Goal: Register for event/course

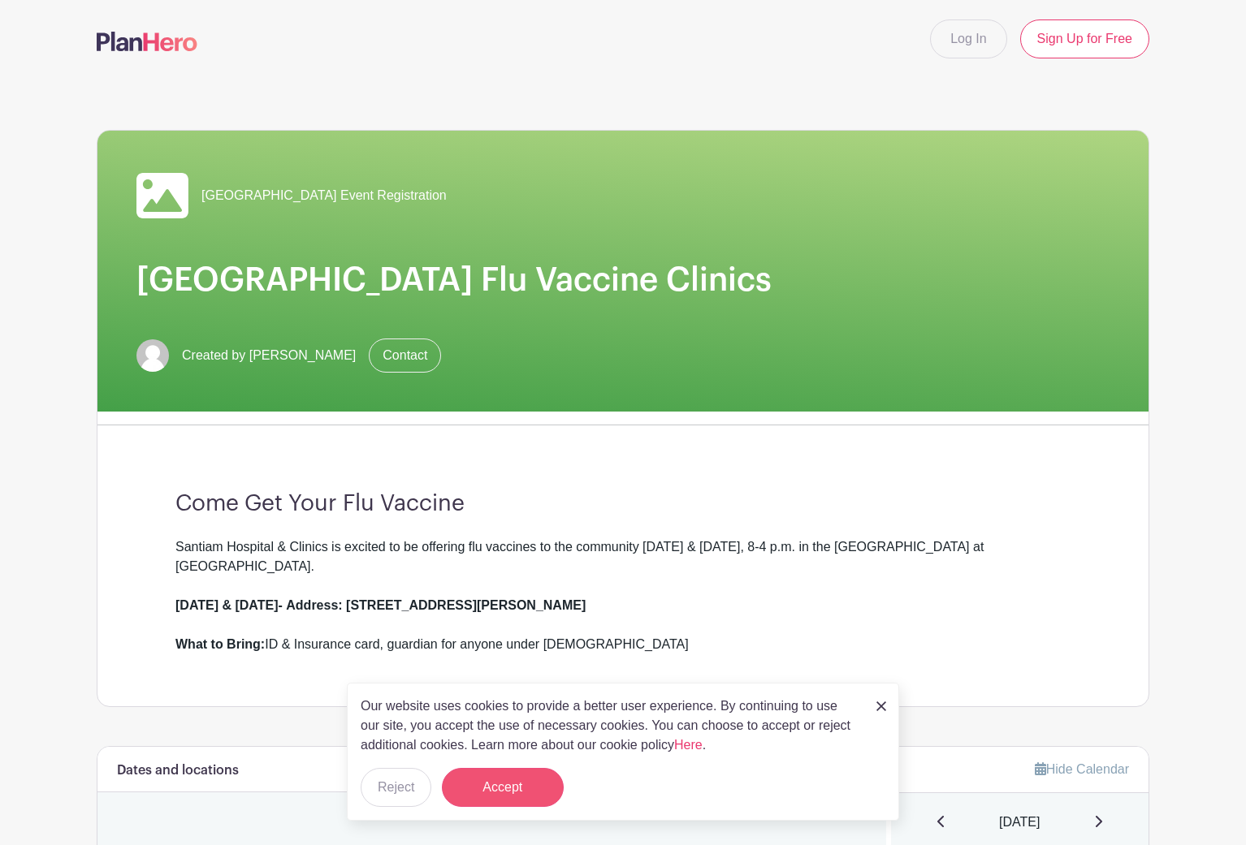
click at [499, 797] on button "Accept" at bounding box center [503, 787] width 122 height 39
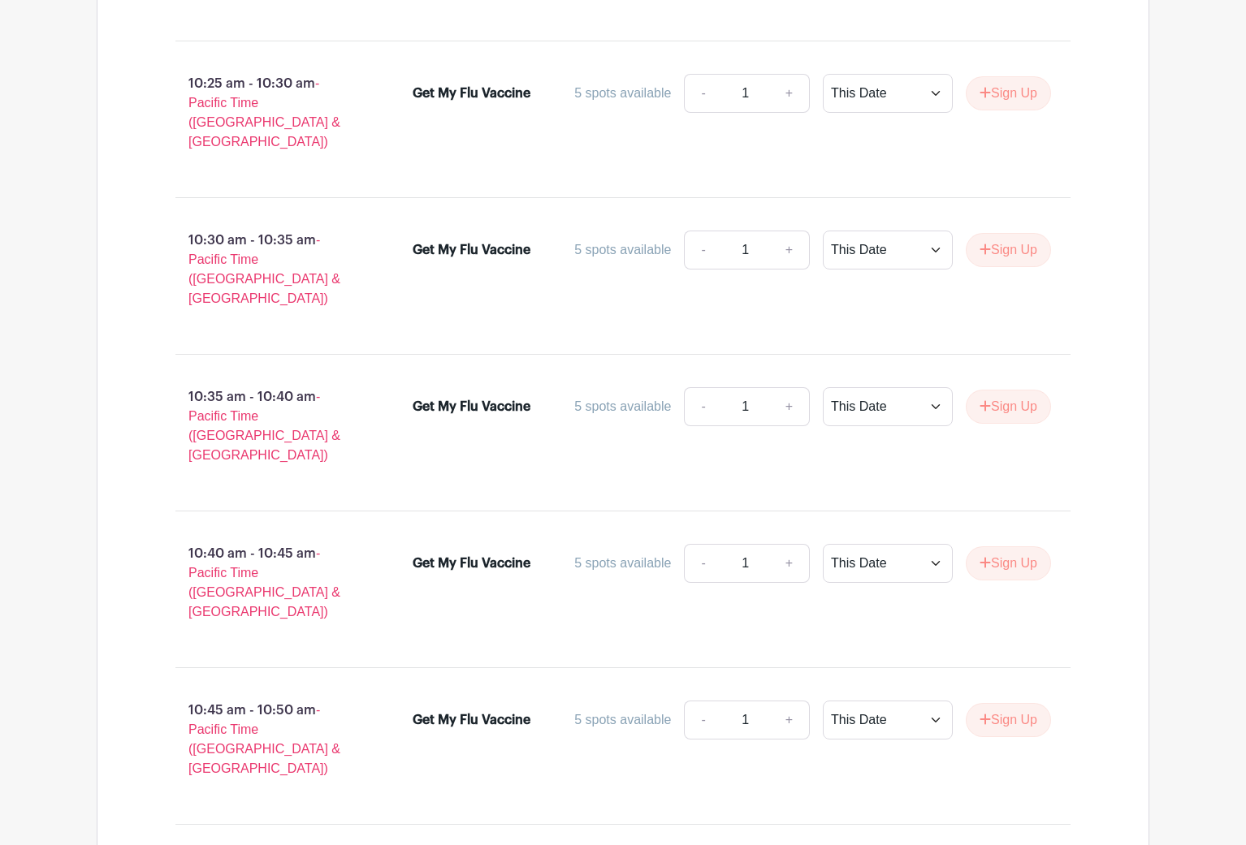
scroll to position [5675, 0]
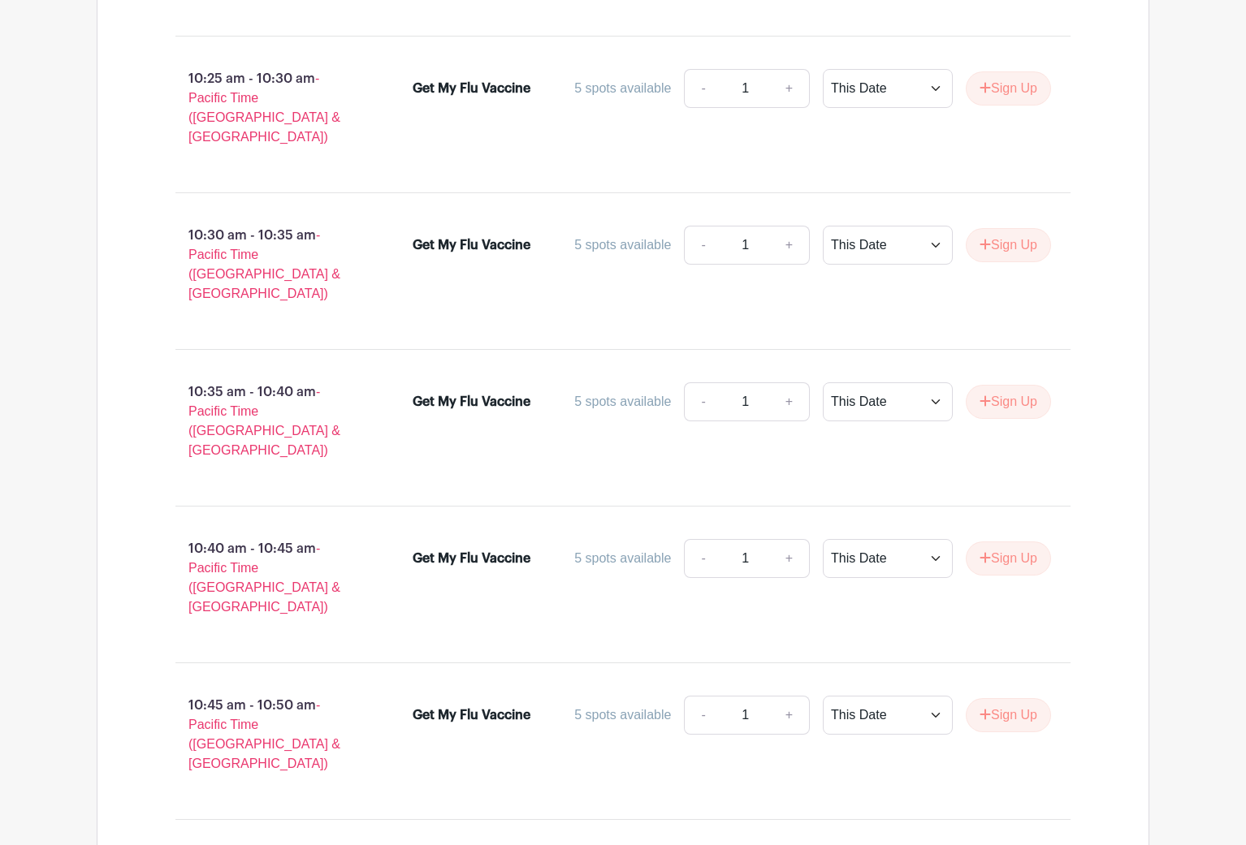
type input "2"
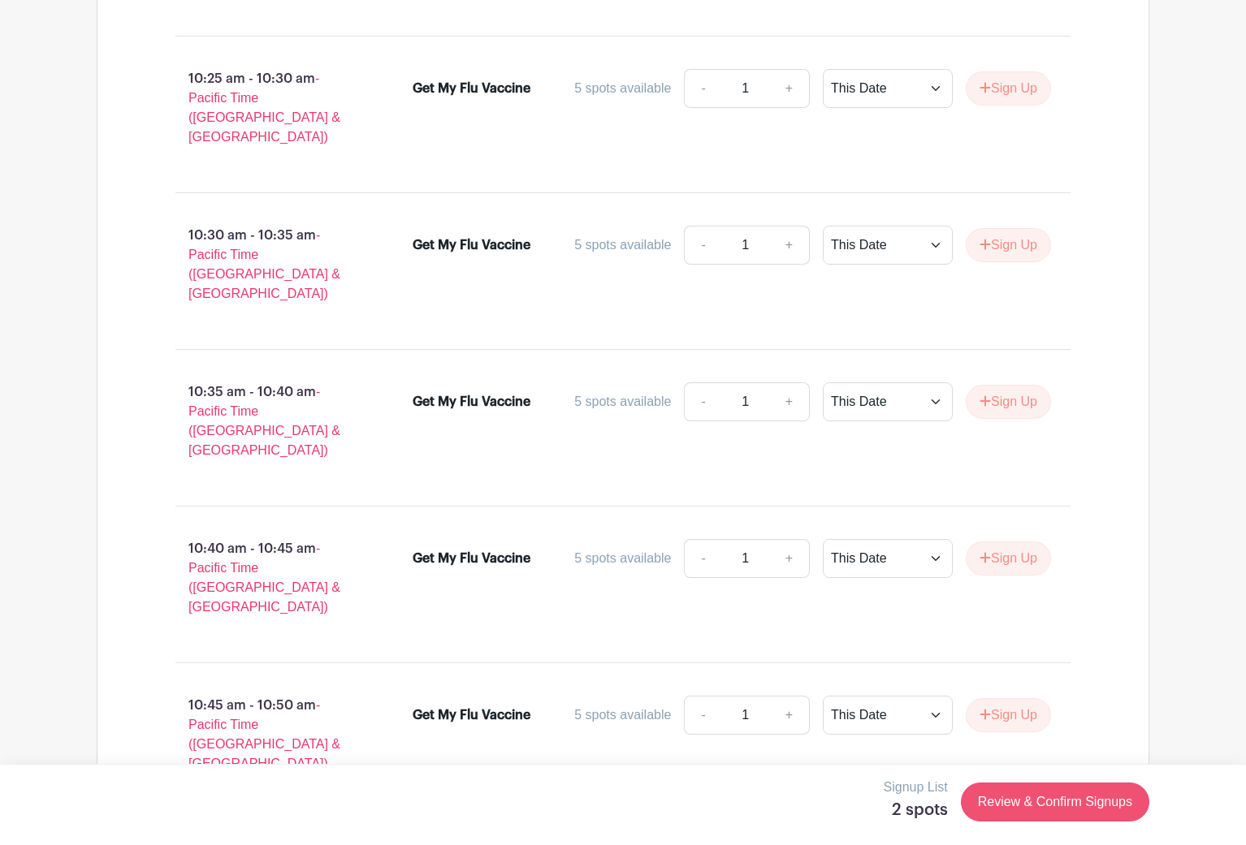
click at [1025, 802] on link "Review & Confirm Signups" at bounding box center [1055, 802] width 188 height 39
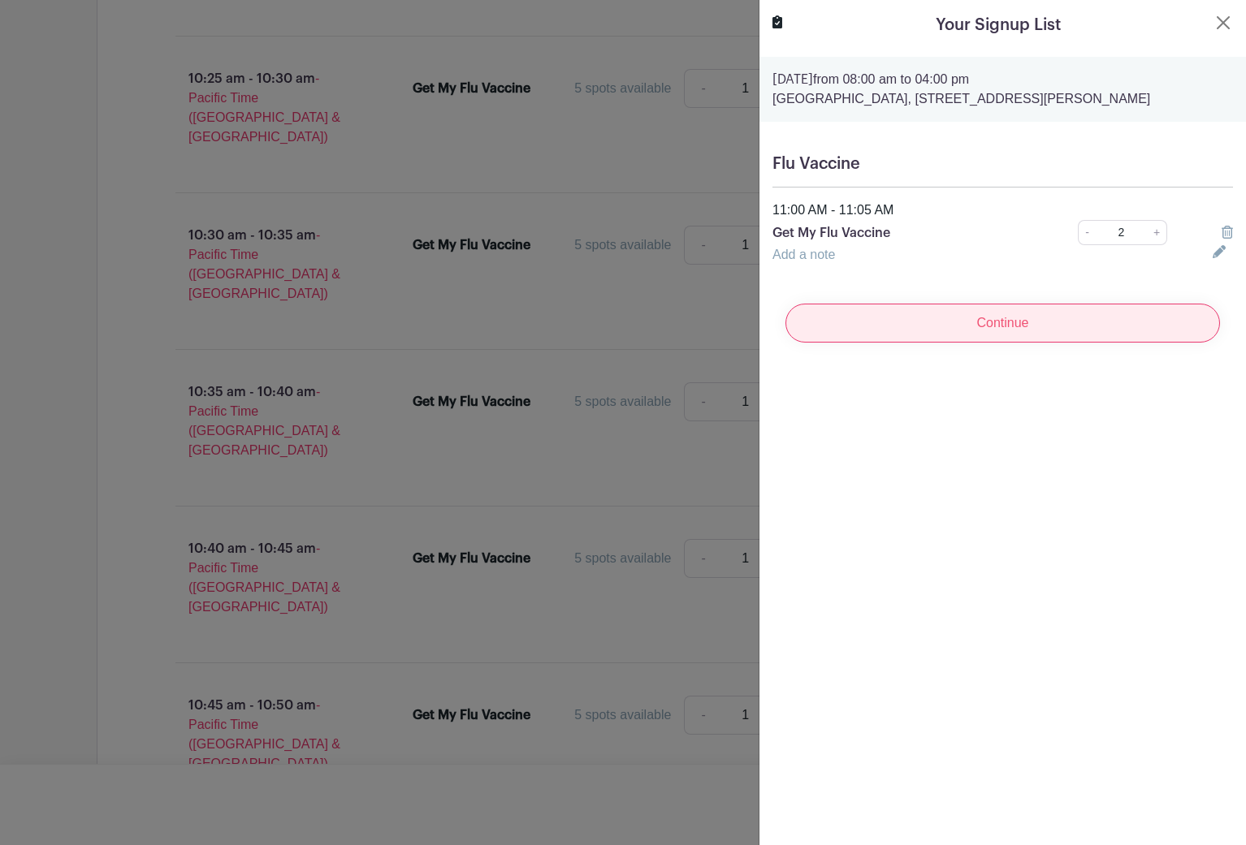
click at [962, 343] on input "Continue" at bounding box center [1002, 323] width 434 height 39
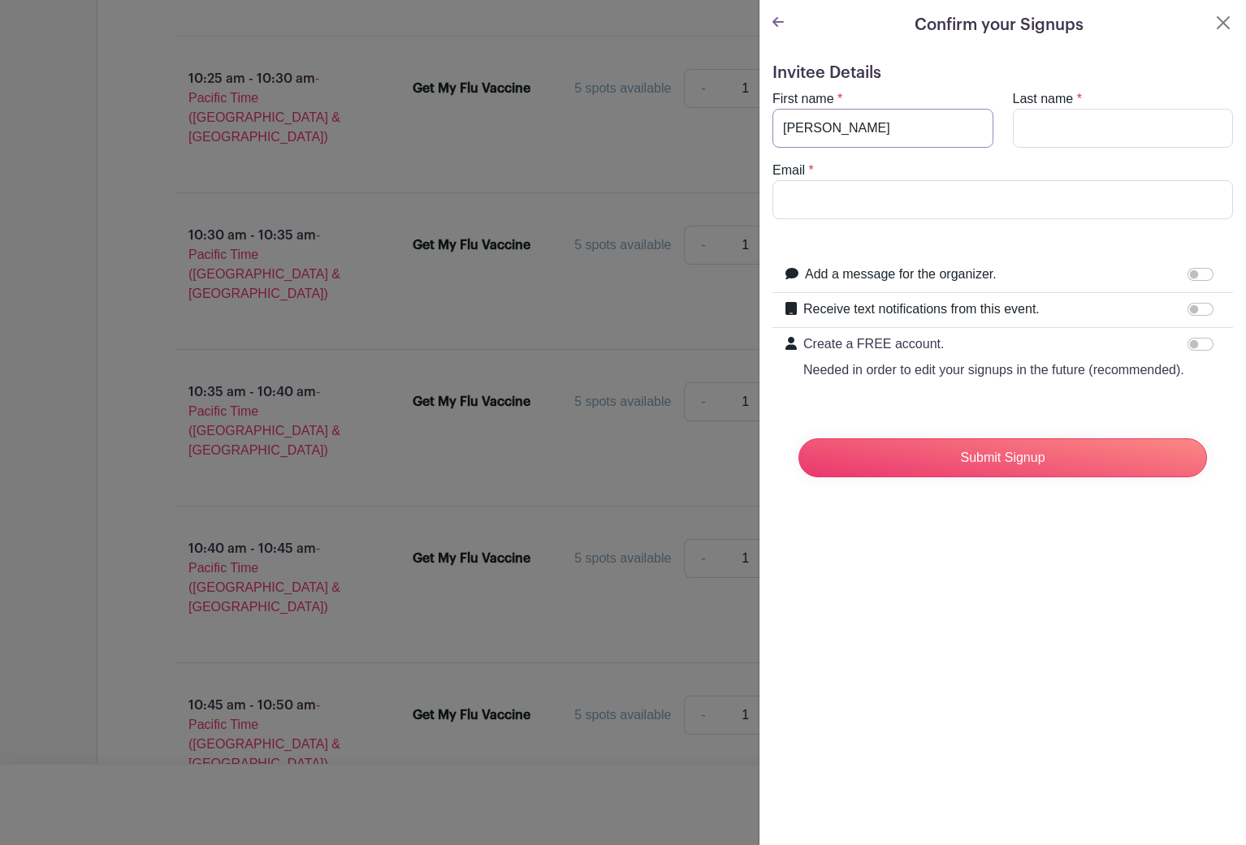
type input "[PERSON_NAME]"
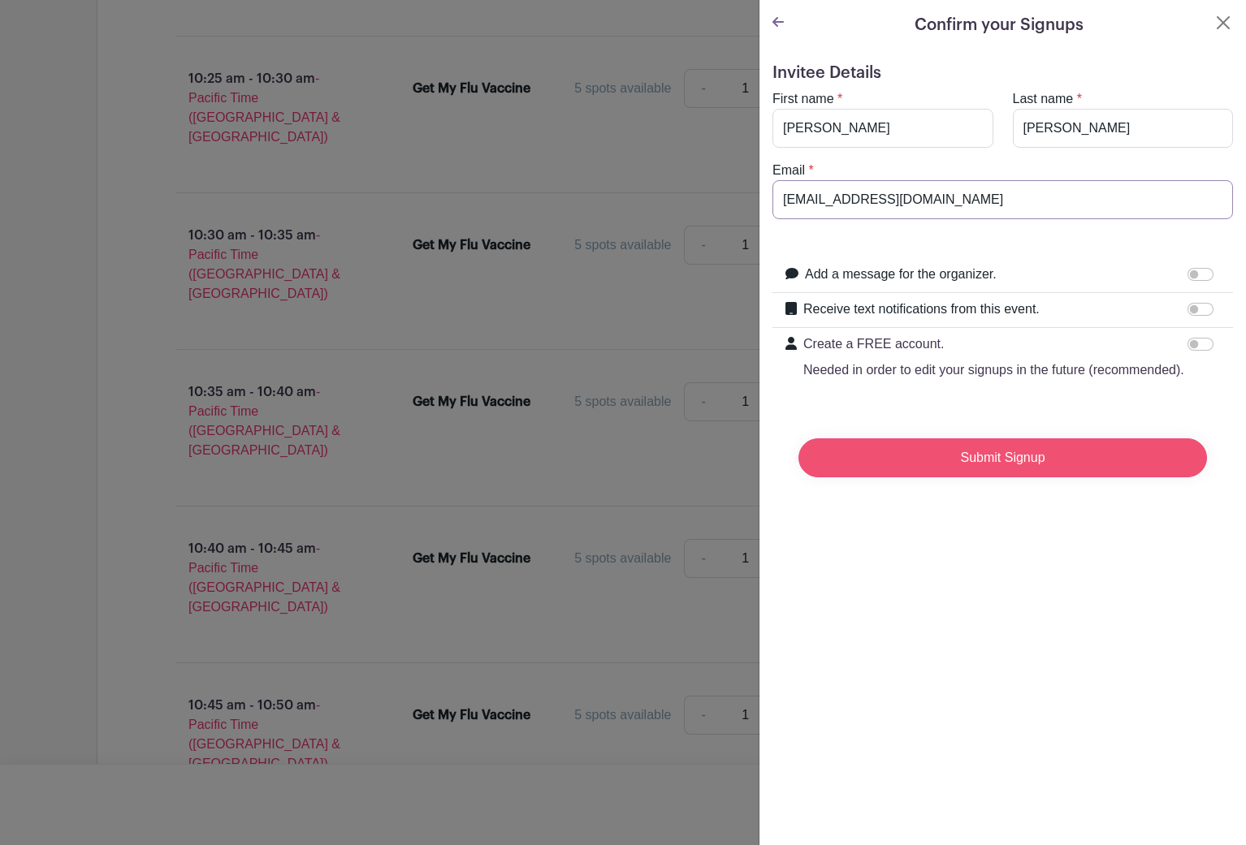
type input "[EMAIL_ADDRESS][DOMAIN_NAME]"
click at [992, 460] on input "Submit Signup" at bounding box center [1002, 458] width 408 height 39
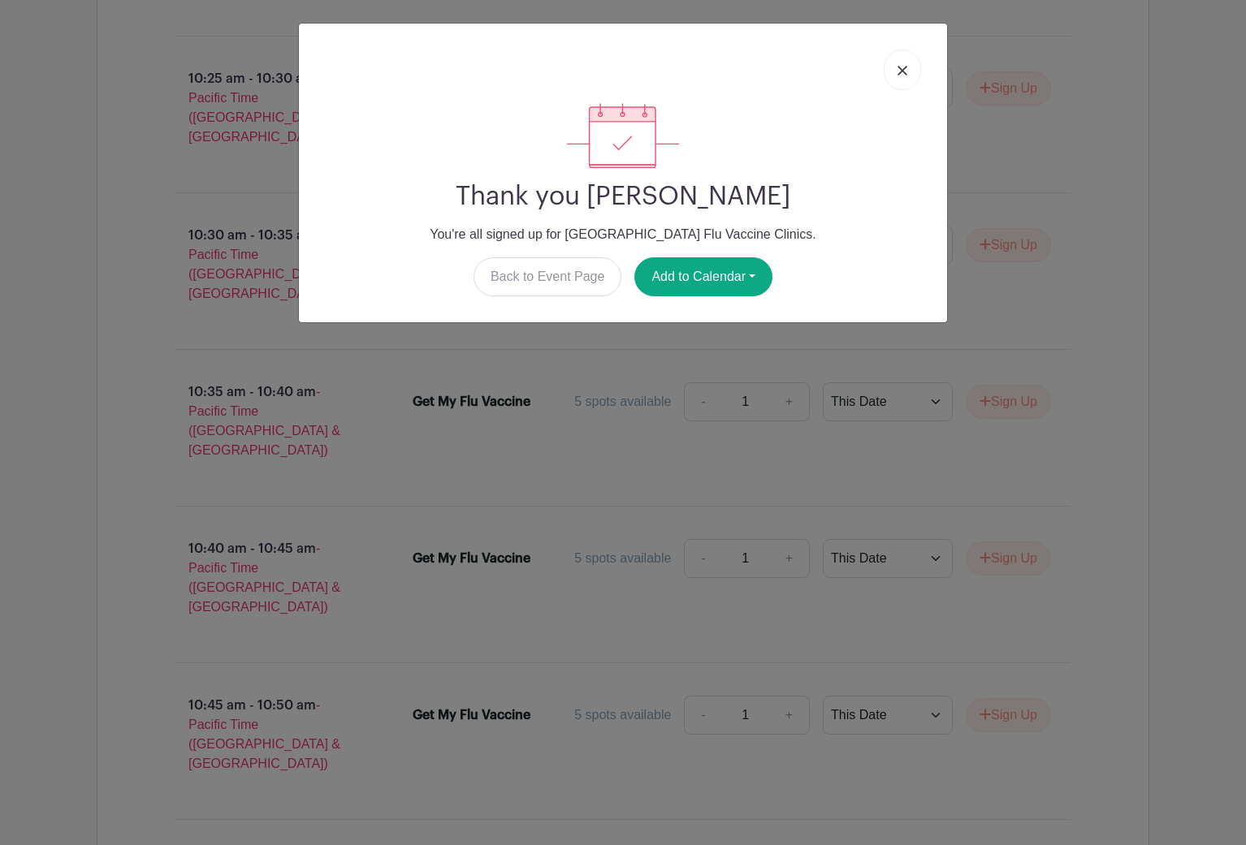
click at [900, 68] on img at bounding box center [902, 71] width 10 height 10
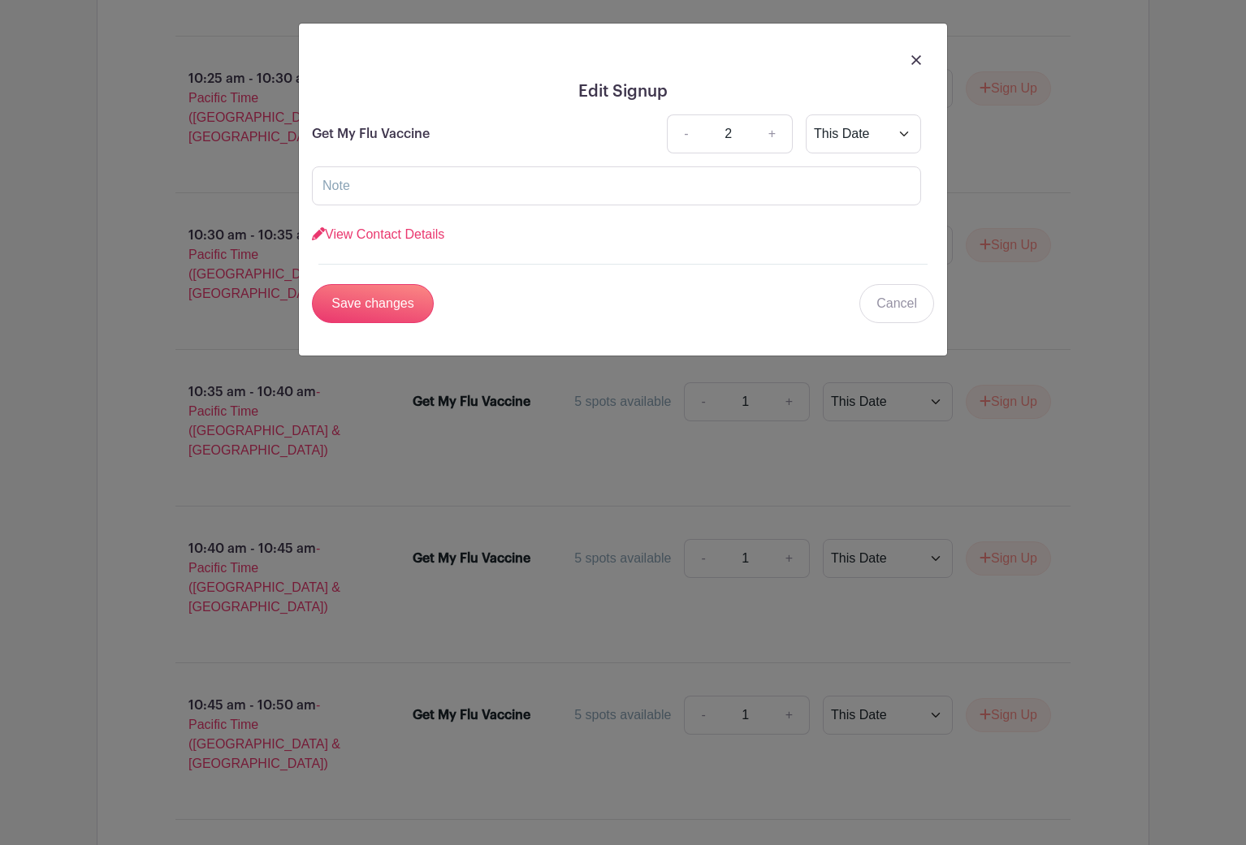
click at [684, 136] on link "-" at bounding box center [685, 134] width 37 height 39
type input "1"
click at [376, 300] on input "Save changes" at bounding box center [373, 303] width 122 height 39
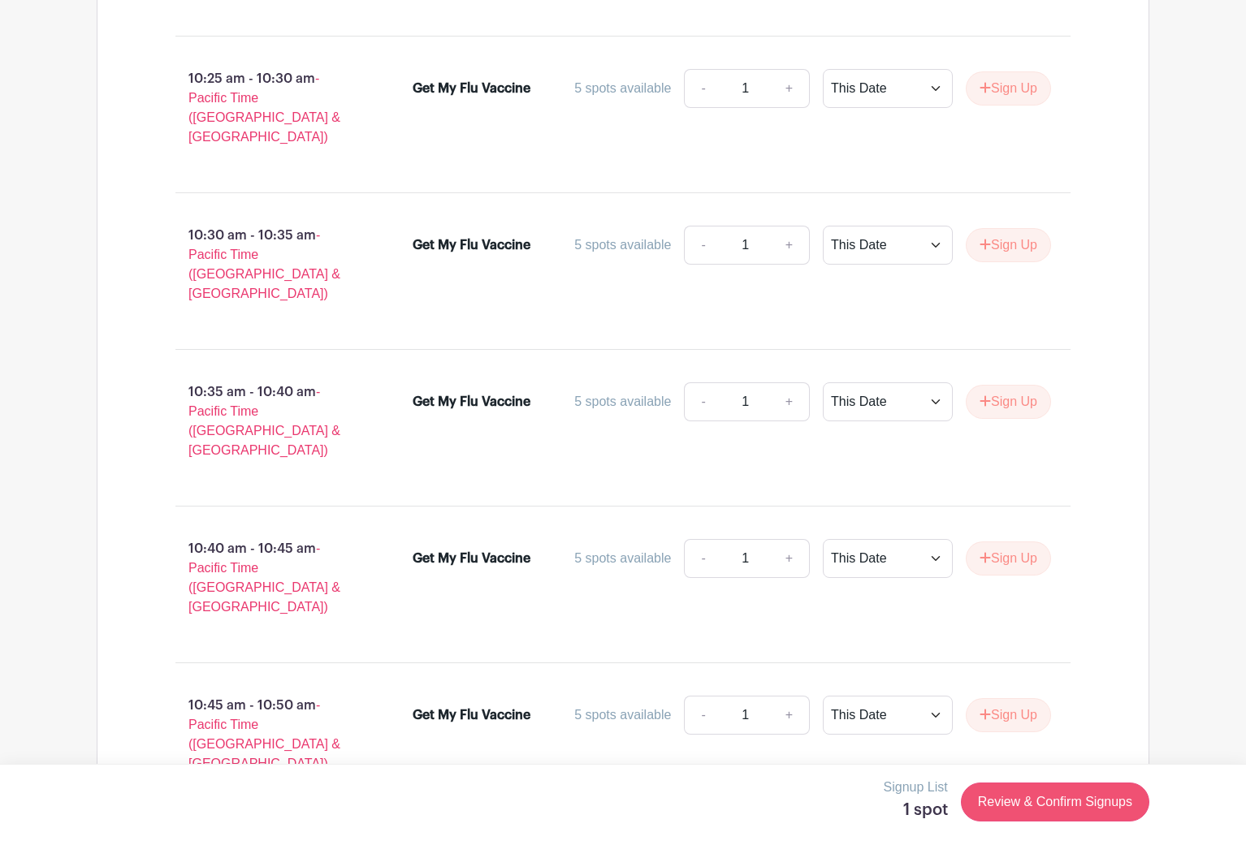
click at [1031, 802] on link "Review & Confirm Signups" at bounding box center [1055, 802] width 188 height 39
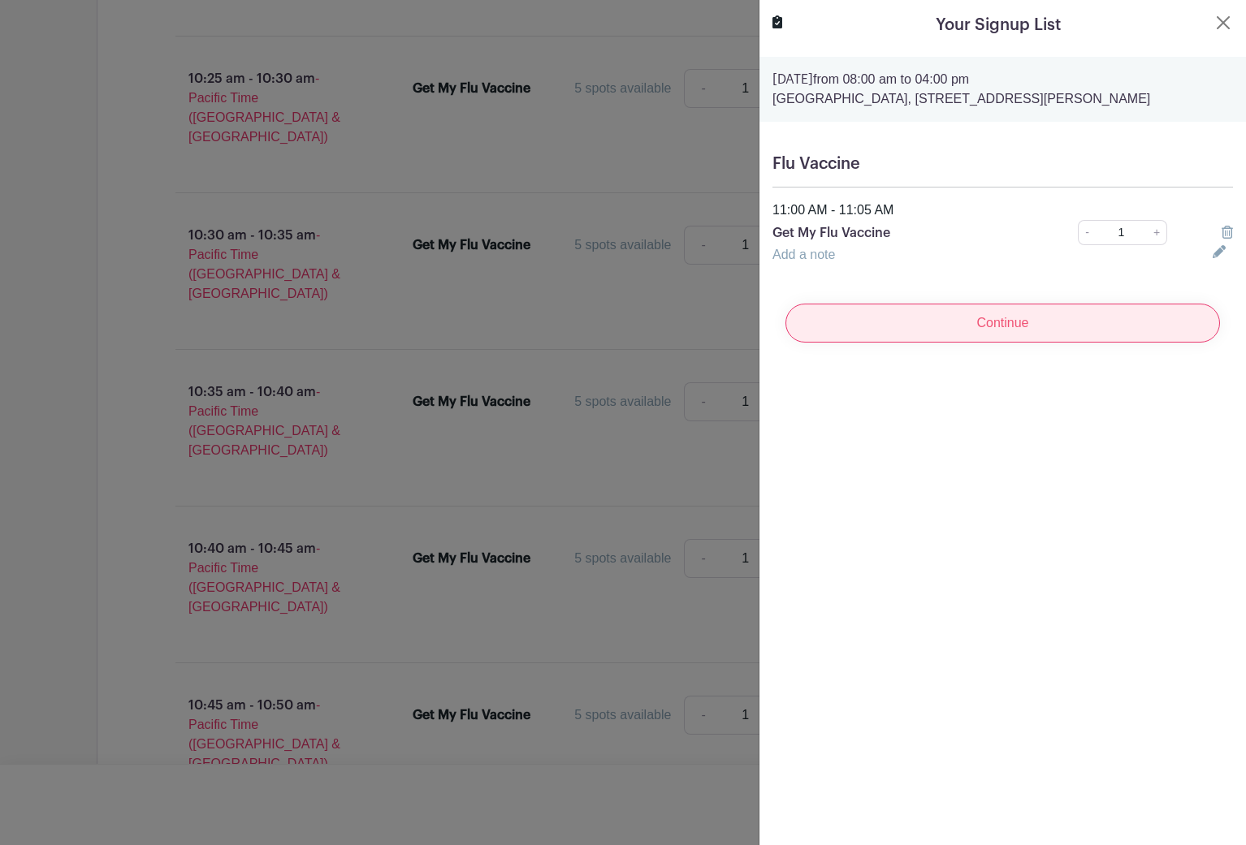
click at [905, 340] on input "Continue" at bounding box center [1002, 323] width 434 height 39
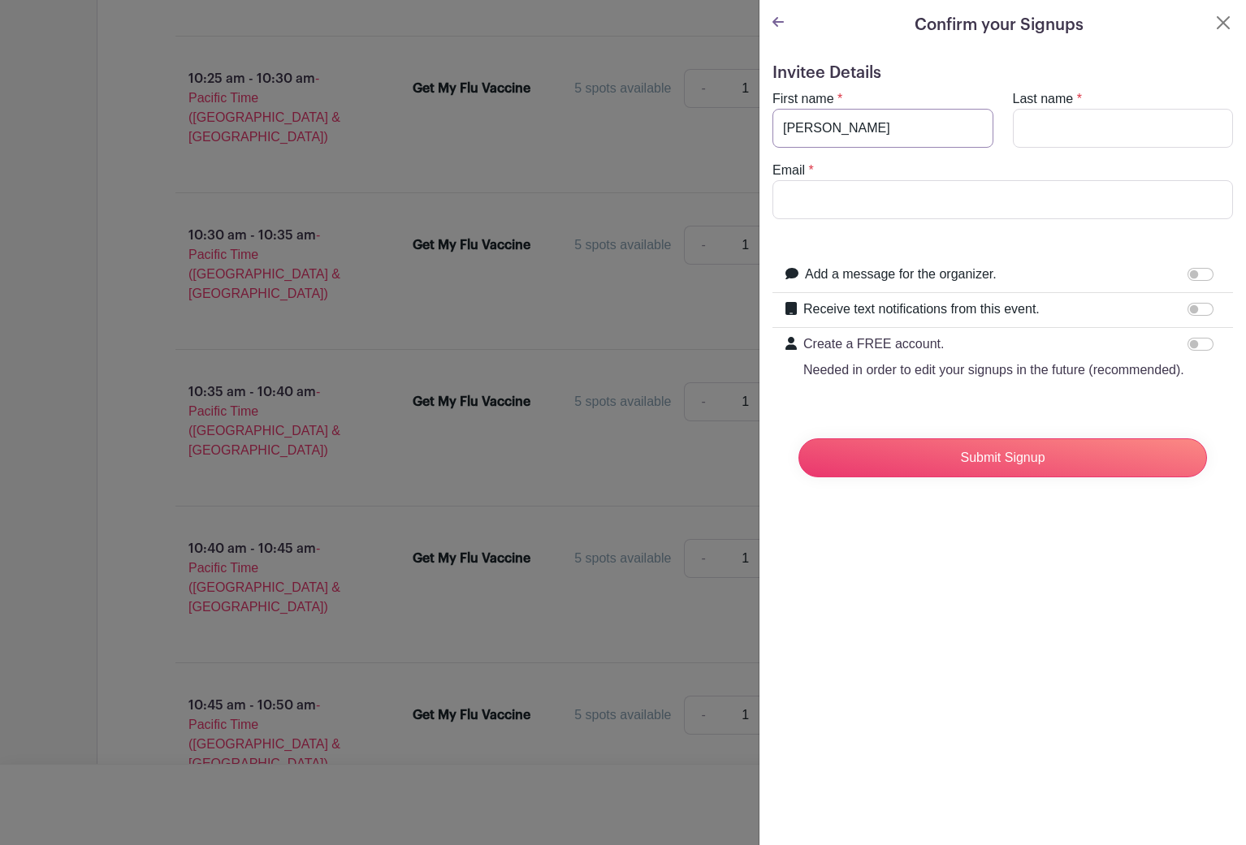
type input "[PERSON_NAME]"
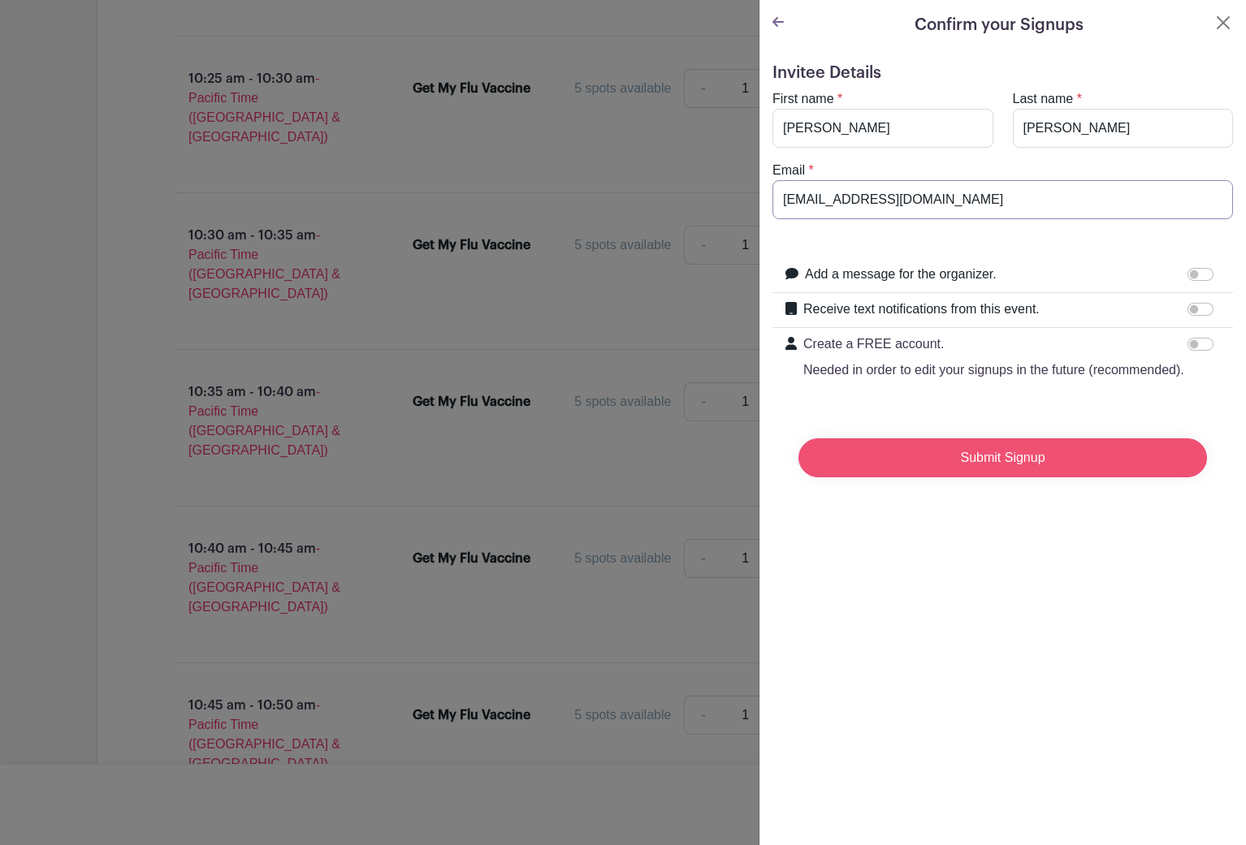
type input "[EMAIL_ADDRESS][DOMAIN_NAME]"
click at [1002, 459] on input "Submit Signup" at bounding box center [1002, 458] width 408 height 39
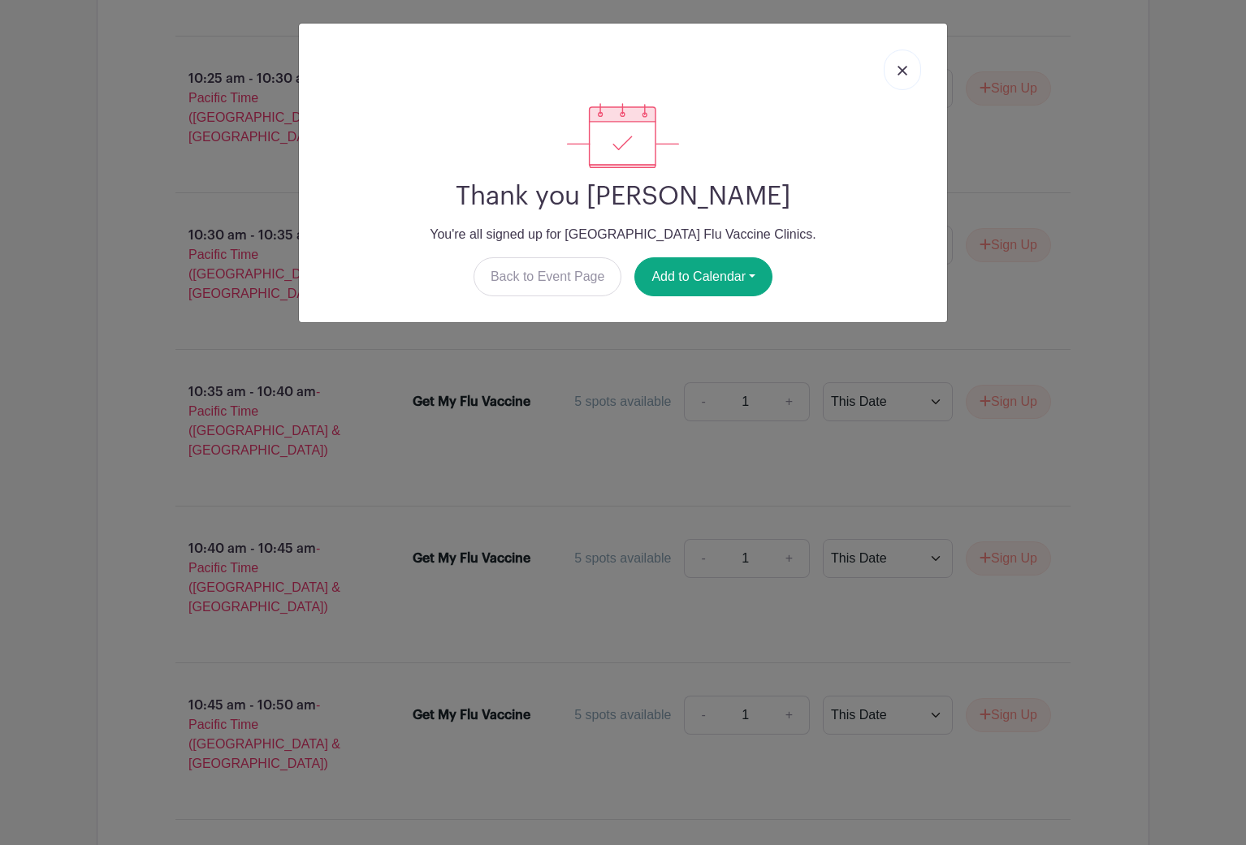
click at [903, 70] on img at bounding box center [902, 71] width 10 height 10
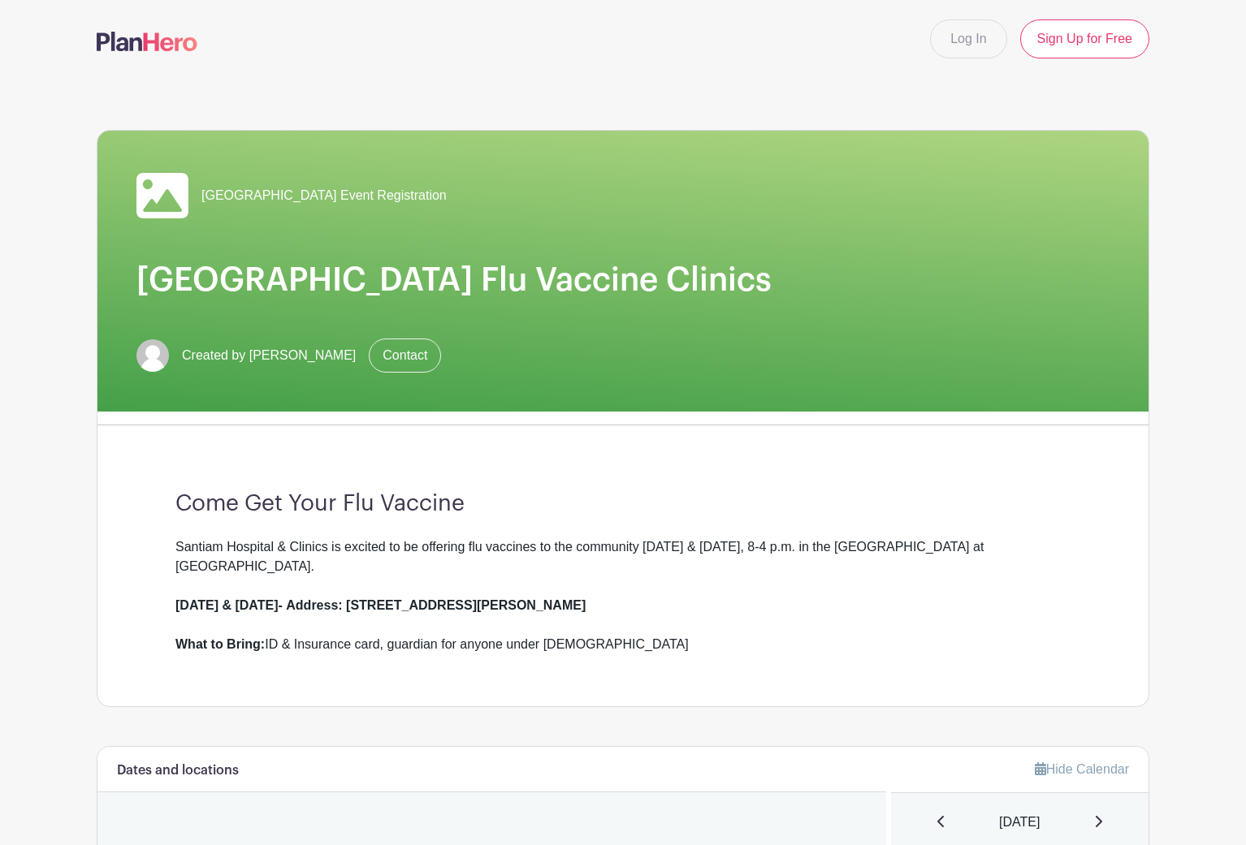
scroll to position [0, 0]
